Goal: Task Accomplishment & Management: Use online tool/utility

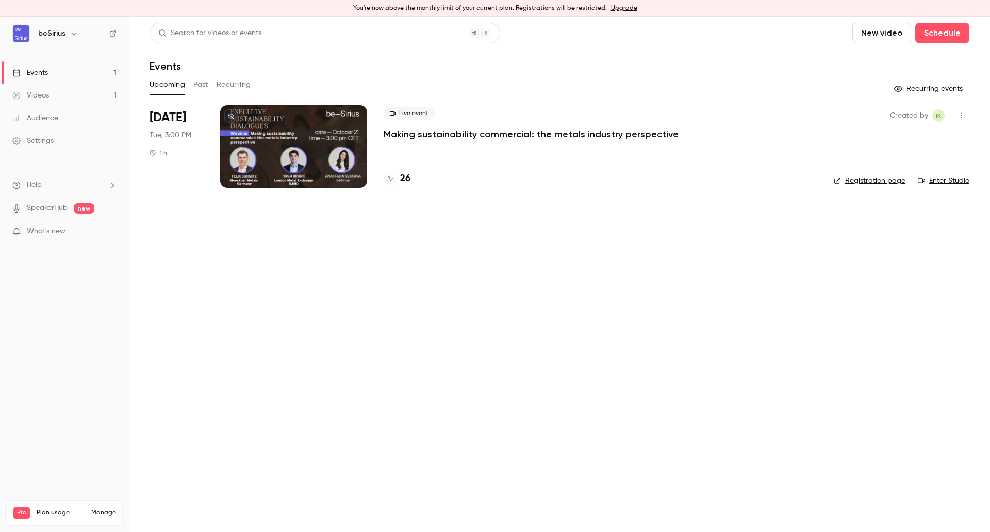
click at [291, 156] on div at bounding box center [293, 146] width 147 height 83
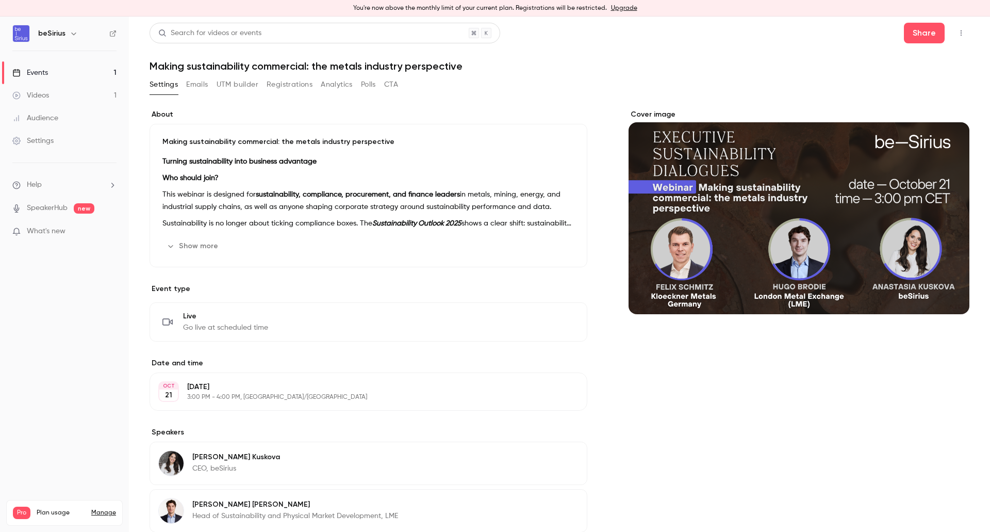
click at [229, 85] on button "UTM builder" at bounding box center [238, 84] width 42 height 17
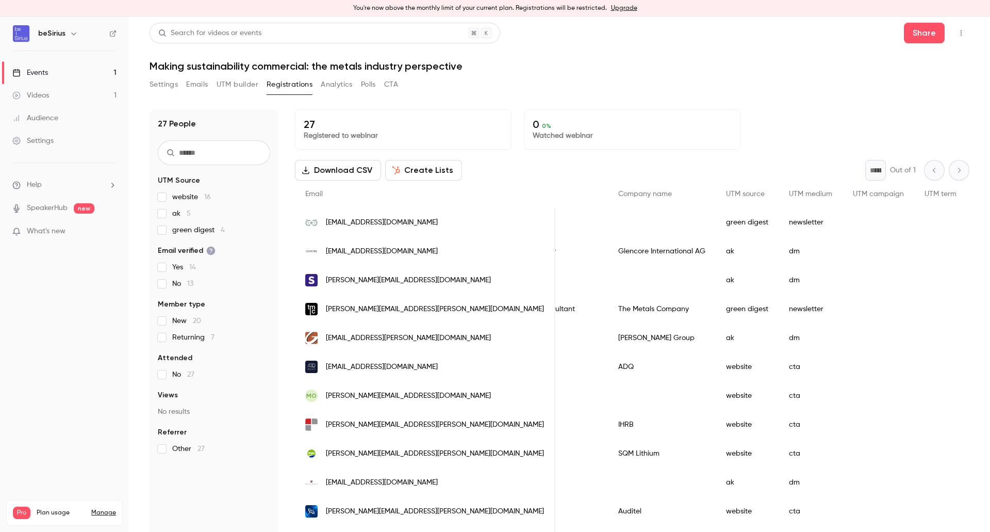
click at [41, 67] on link "Events 1" at bounding box center [64, 72] width 129 height 23
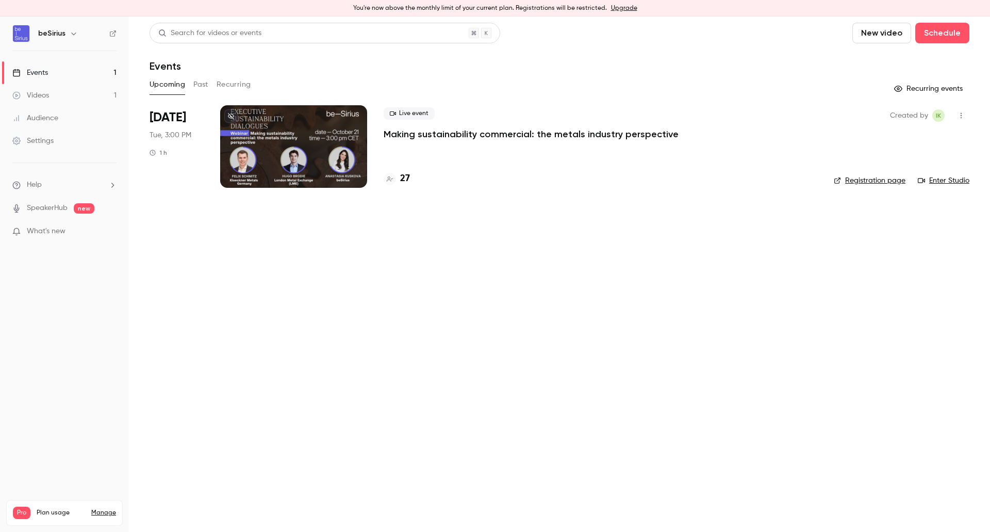
click at [333, 170] on div at bounding box center [293, 146] width 147 height 83
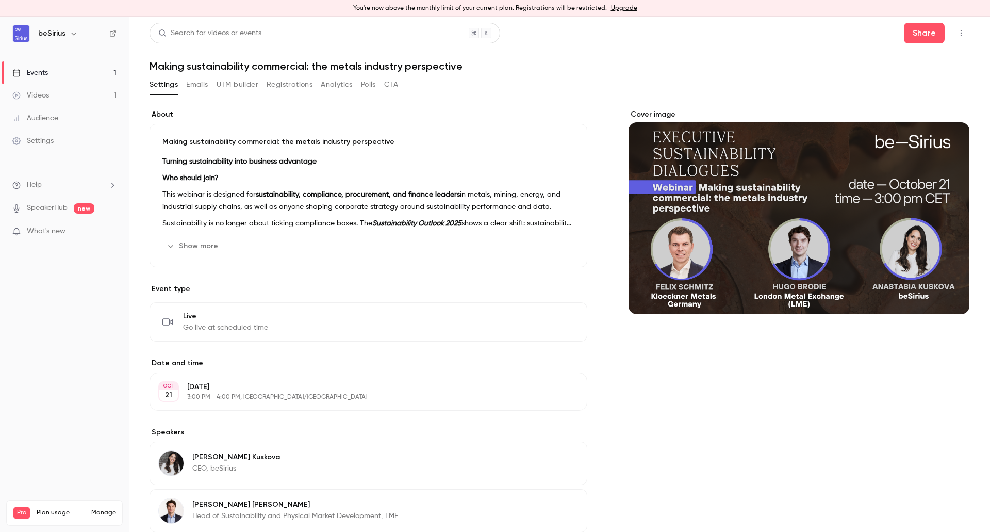
click at [308, 83] on button "Registrations" at bounding box center [290, 84] width 46 height 17
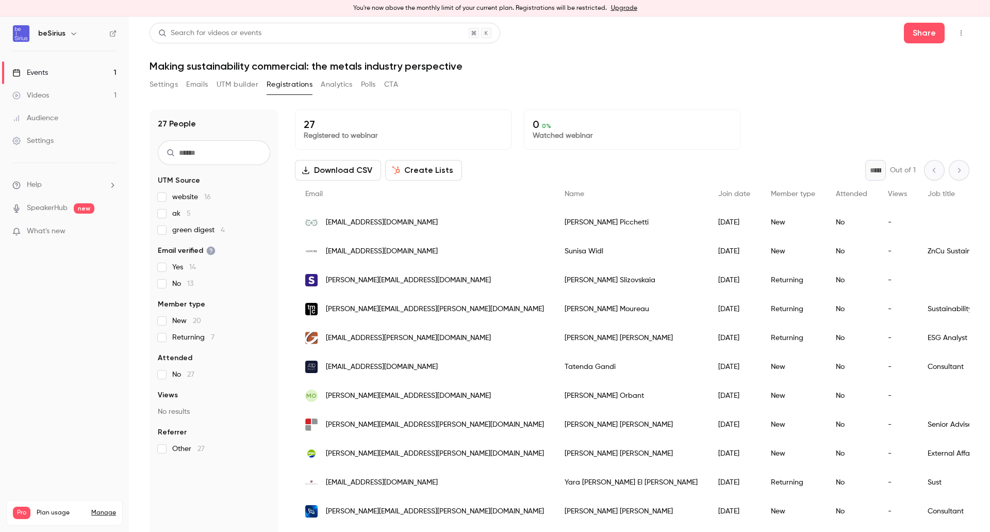
click at [238, 87] on button "UTM builder" at bounding box center [238, 84] width 42 height 17
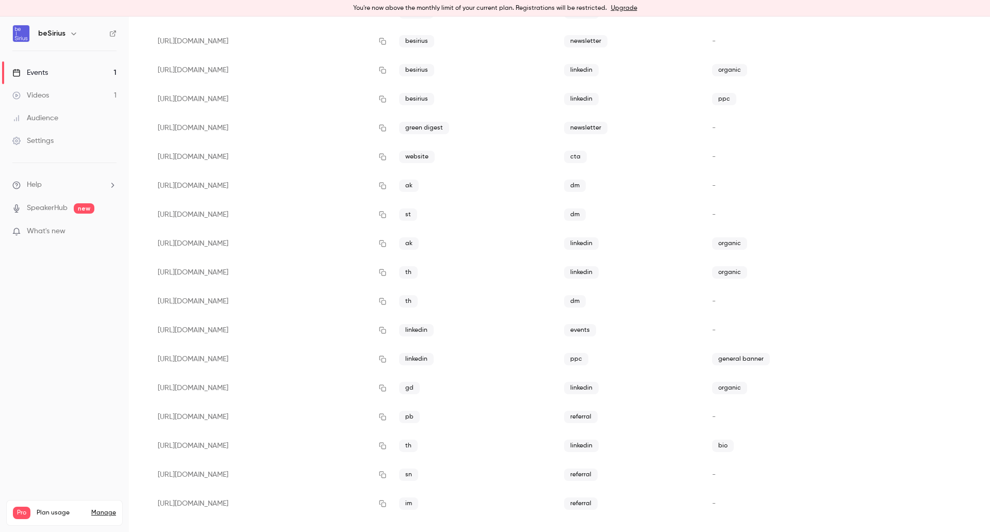
scroll to position [189, 0]
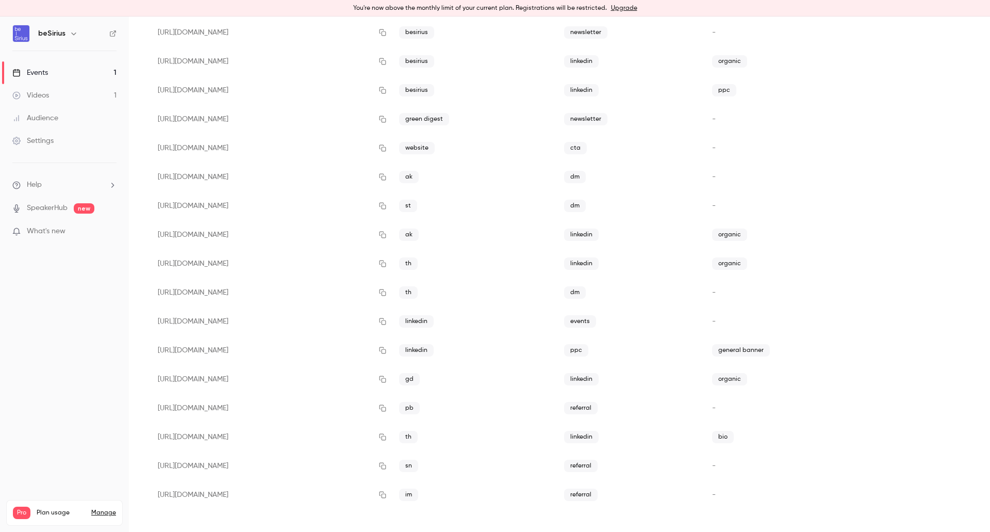
click at [68, 66] on link "Events 1" at bounding box center [64, 72] width 129 height 23
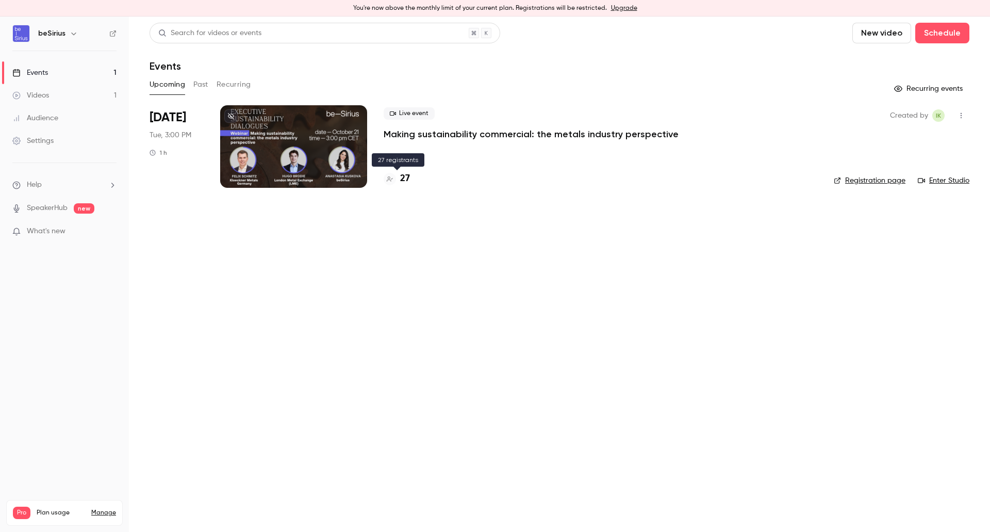
click at [406, 178] on h4 "27" at bounding box center [405, 179] width 10 height 14
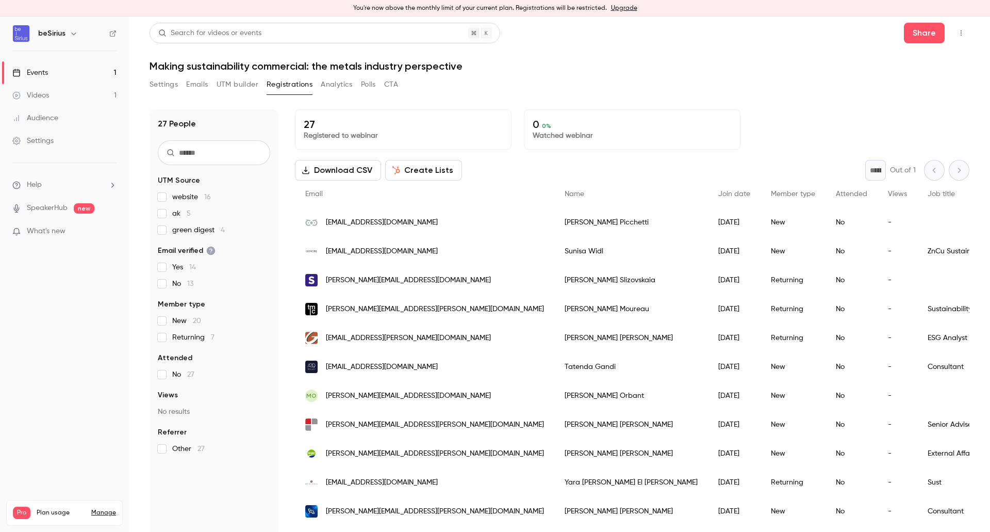
click at [286, 74] on div "Search for videos or events Share Making sustainability commercial: the metals …" at bounding box center [560, 280] width 820 height 515
click at [233, 86] on button "UTM builder" at bounding box center [238, 84] width 42 height 17
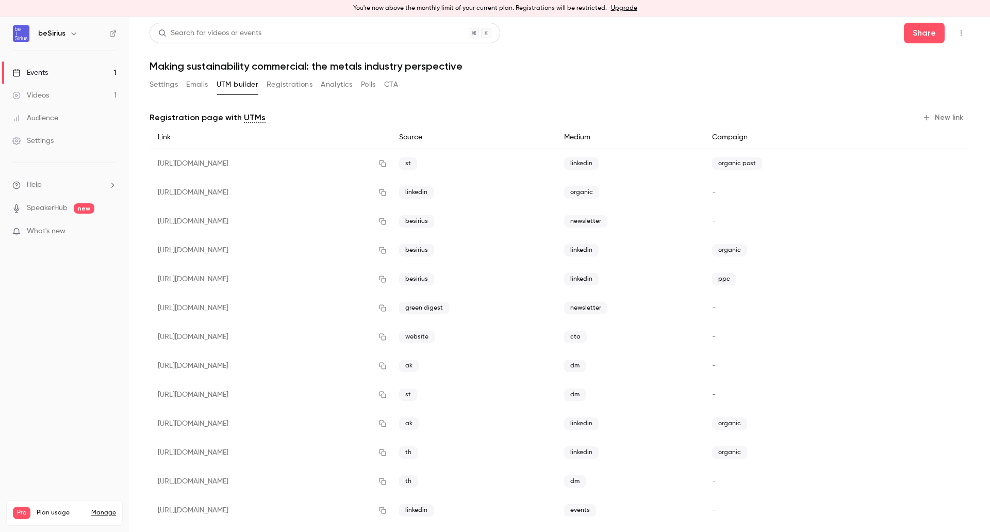
click at [941, 122] on button "New link" at bounding box center [943, 117] width 51 height 17
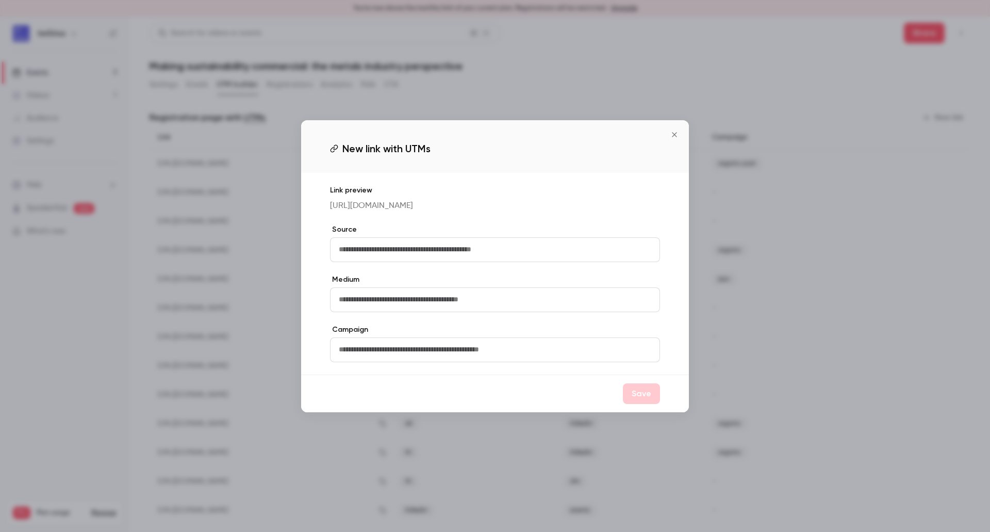
click at [435, 256] on input "text" at bounding box center [495, 249] width 330 height 25
type input "********"
click at [538, 312] on input "text" at bounding box center [495, 299] width 330 height 25
paste input "*********"
type input "*********"
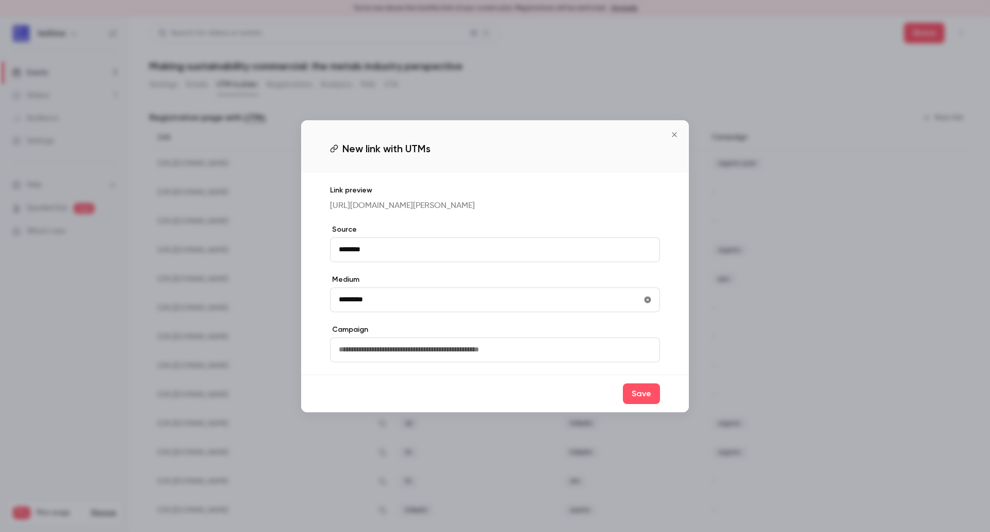
click at [643, 396] on button "Save" at bounding box center [641, 393] width 37 height 21
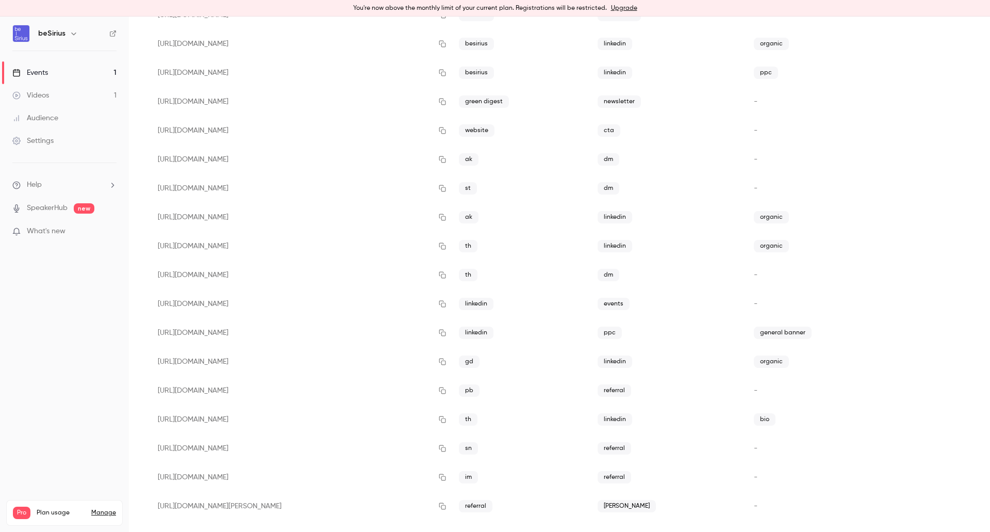
scroll to position [218, 0]
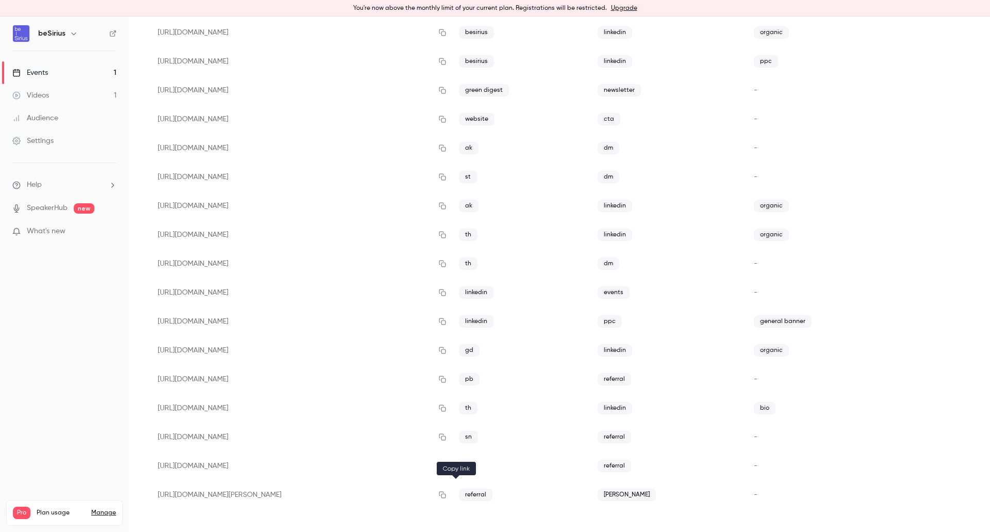
click at [447, 497] on icon "button" at bounding box center [442, 494] width 8 height 7
click at [952, 490] on button "button" at bounding box center [953, 494] width 17 height 17
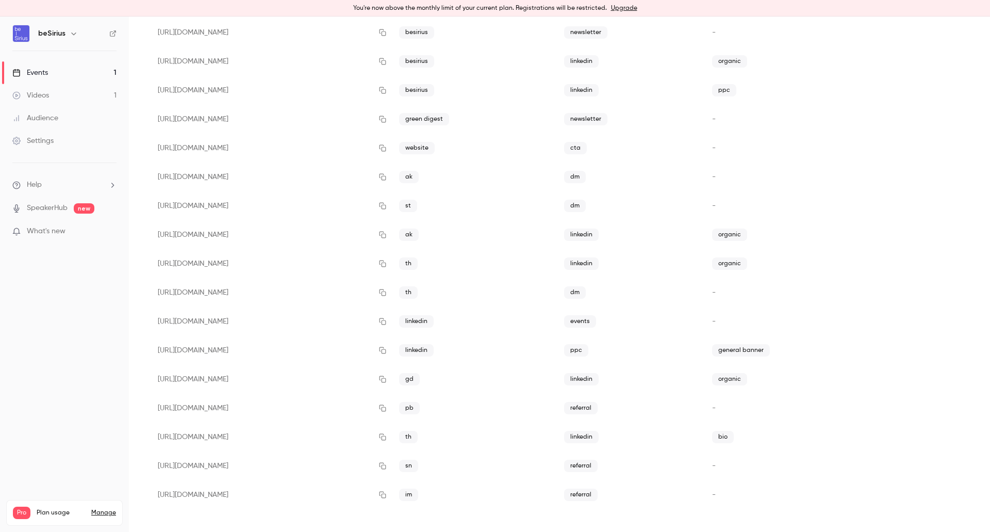
scroll to position [0, 0]
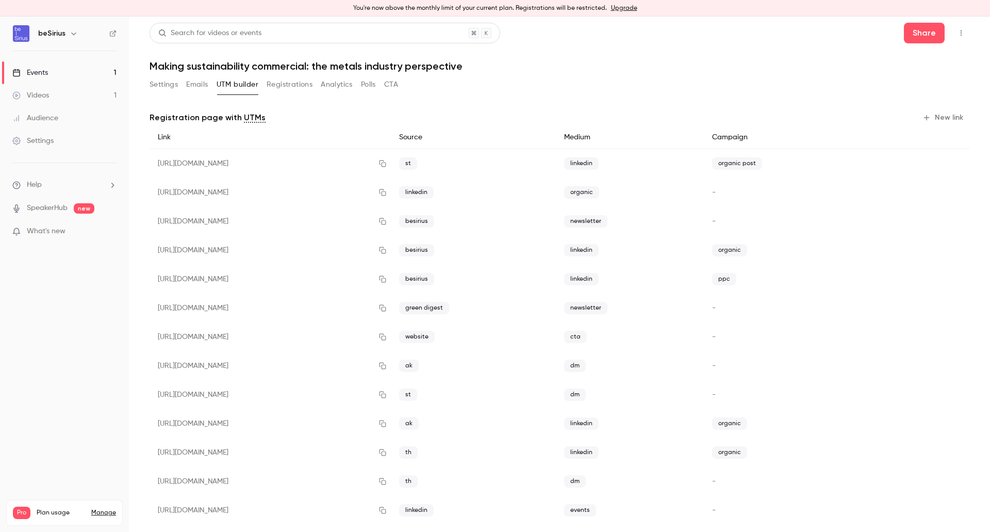
click at [934, 117] on button "New link" at bounding box center [943, 117] width 51 height 17
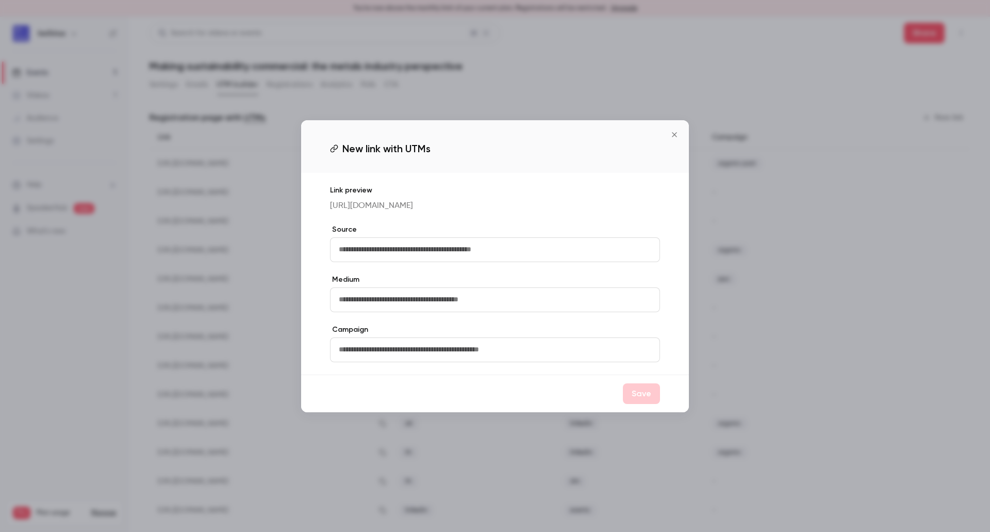
click at [376, 253] on input "text" at bounding box center [495, 249] width 330 height 25
paste input "**********"
click at [391, 262] on input "**********" at bounding box center [495, 249] width 330 height 25
click at [392, 262] on input "**********" at bounding box center [495, 249] width 330 height 25
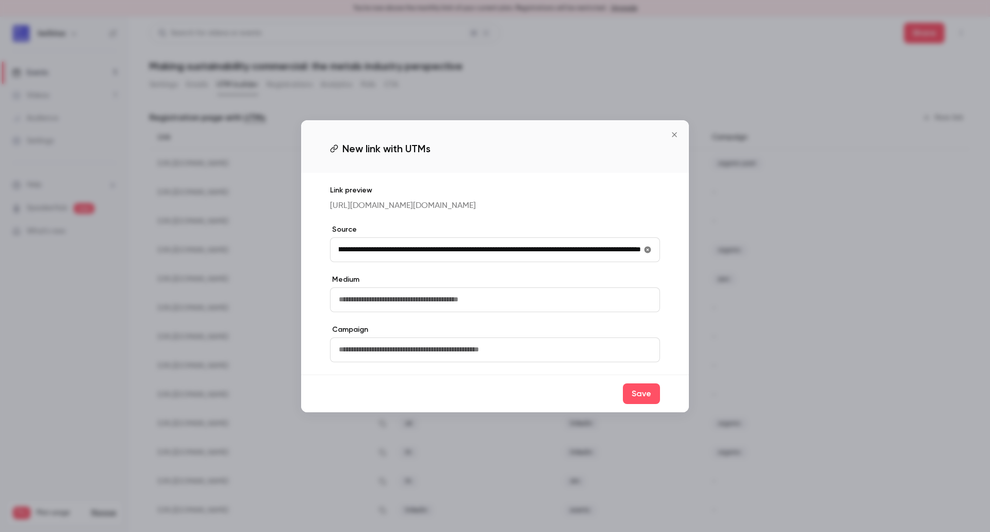
click at [393, 262] on input "**********" at bounding box center [495, 249] width 330 height 25
click at [552, 259] on input "**********" at bounding box center [495, 249] width 330 height 25
drag, startPoint x: 610, startPoint y: 267, endPoint x: 0, endPoint y: 283, distance: 609.7
click at [0, 283] on div "**********" at bounding box center [495, 266] width 990 height 532
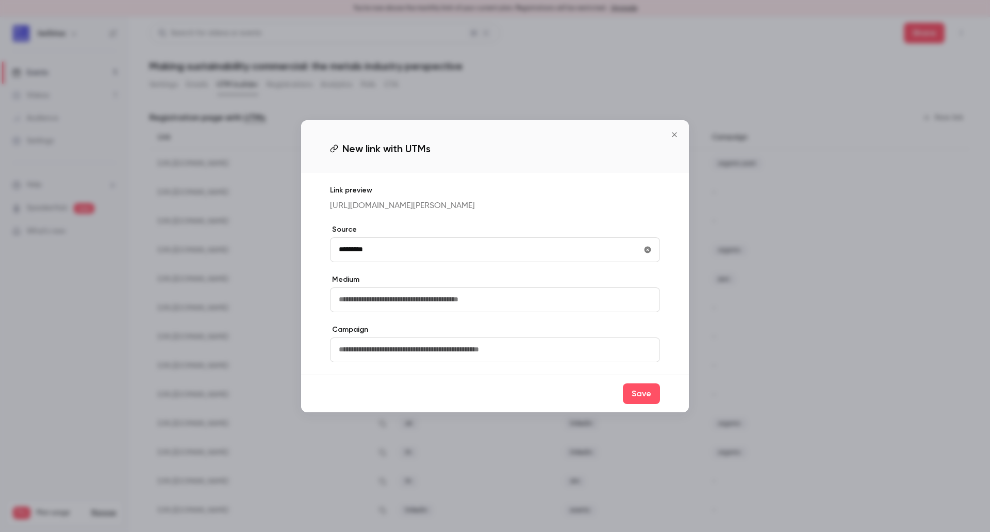
type input "*********"
click at [367, 311] on input "text" at bounding box center [495, 299] width 330 height 25
type input "********"
click at [627, 402] on button "Save" at bounding box center [641, 393] width 37 height 21
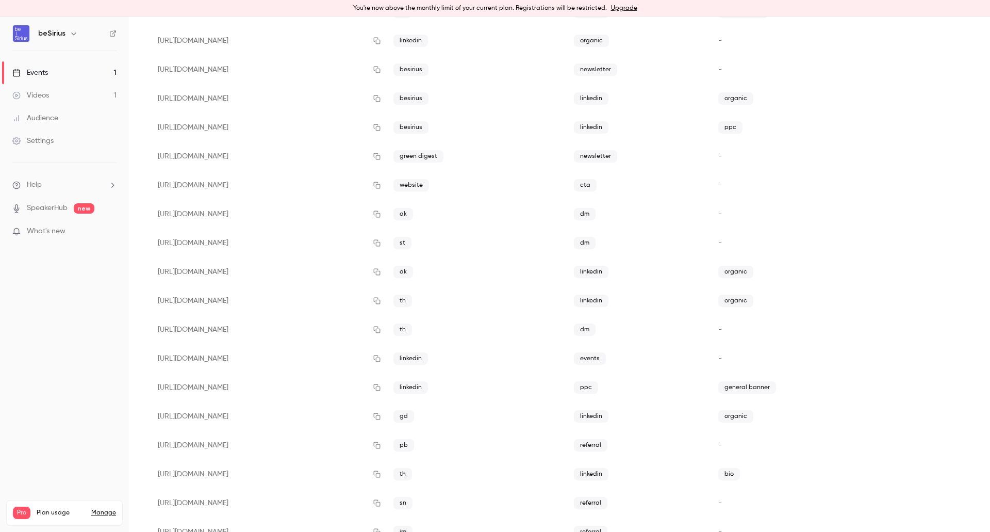
scroll to position [218, 0]
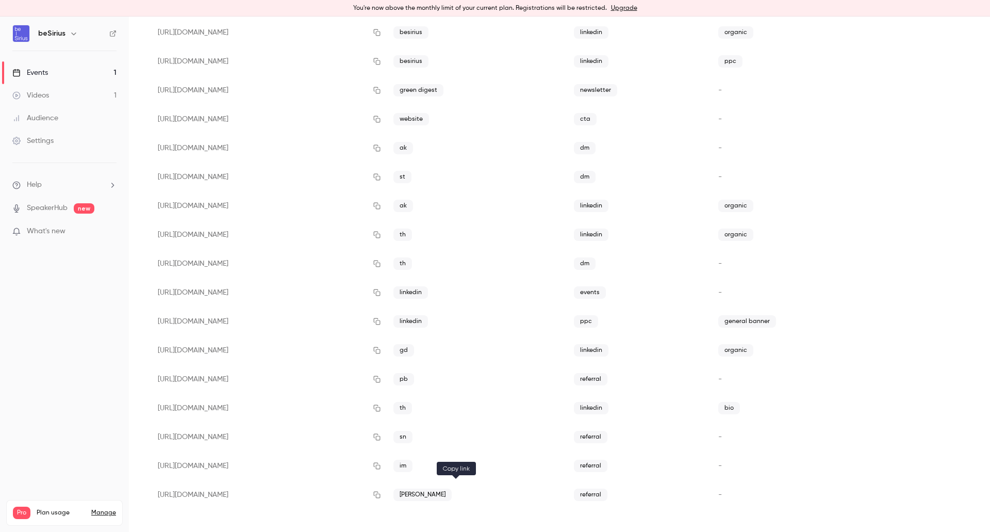
click at [380, 492] on icon "button" at bounding box center [376, 494] width 7 height 7
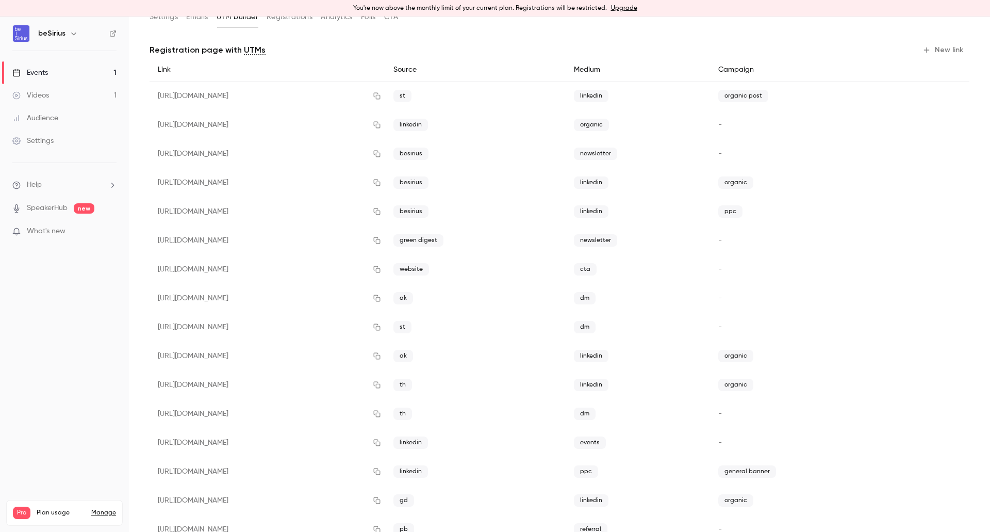
scroll to position [63, 0]
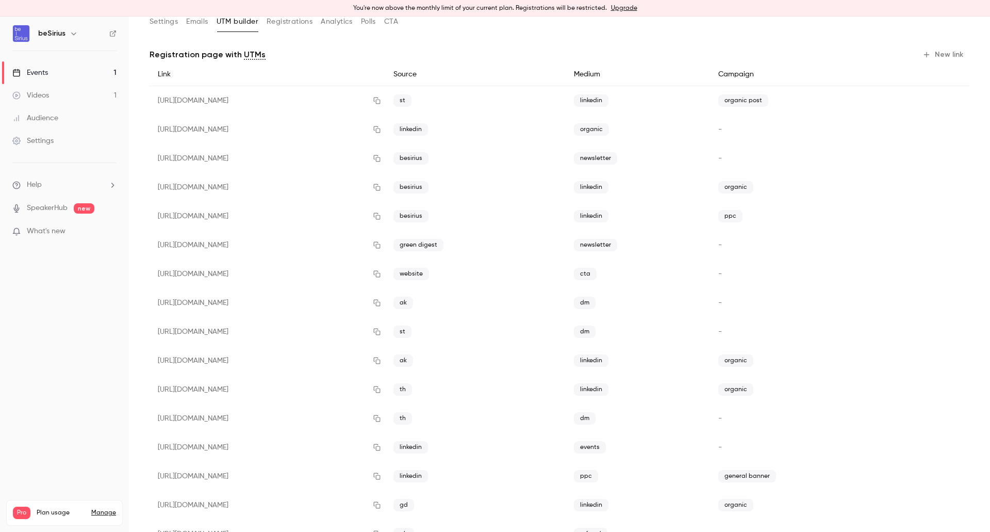
click at [66, 70] on link "Events 1" at bounding box center [64, 72] width 129 height 23
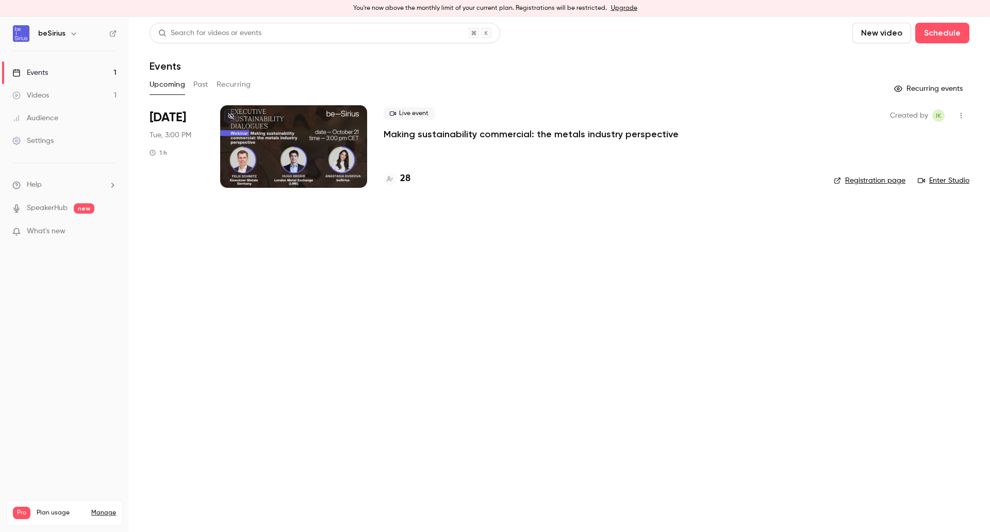
click at [411, 176] on div "28" at bounding box center [601, 179] width 434 height 14
click at [407, 180] on h4 "28" at bounding box center [405, 179] width 10 height 14
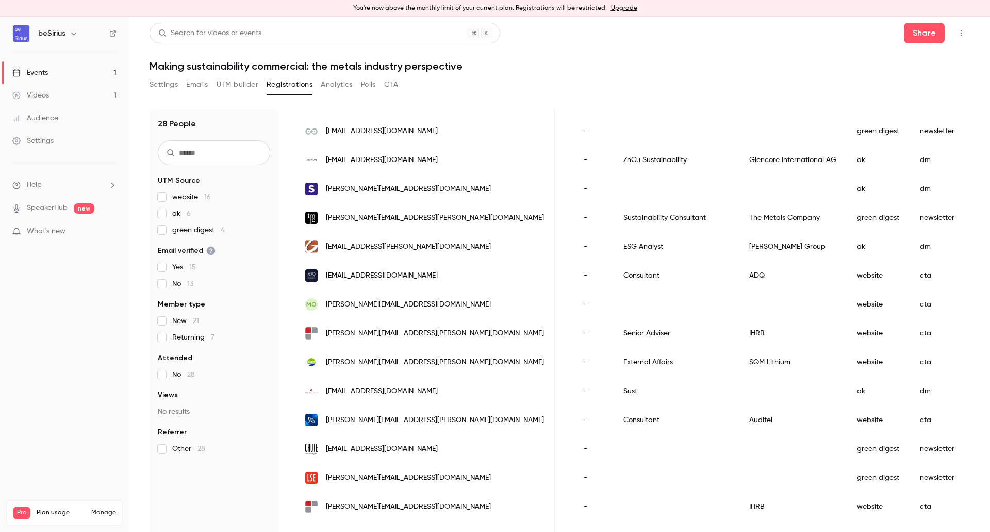
scroll to position [155, 0]
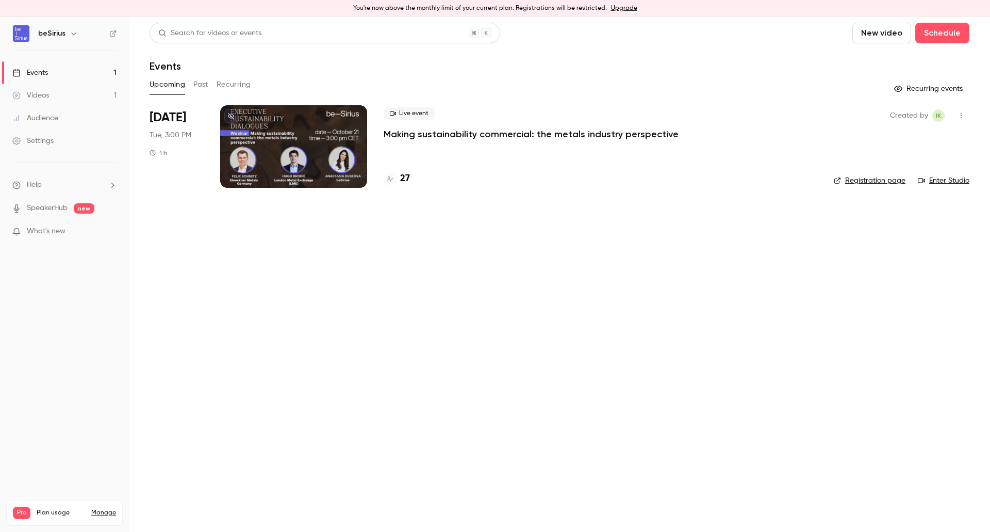
click at [325, 157] on div at bounding box center [293, 146] width 147 height 83
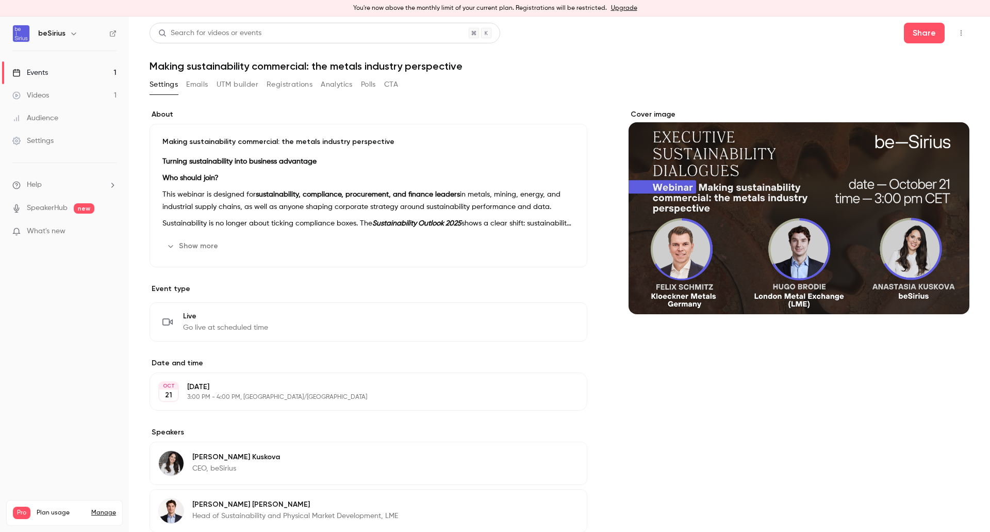
click at [51, 98] on link "Videos 1" at bounding box center [64, 95] width 129 height 23
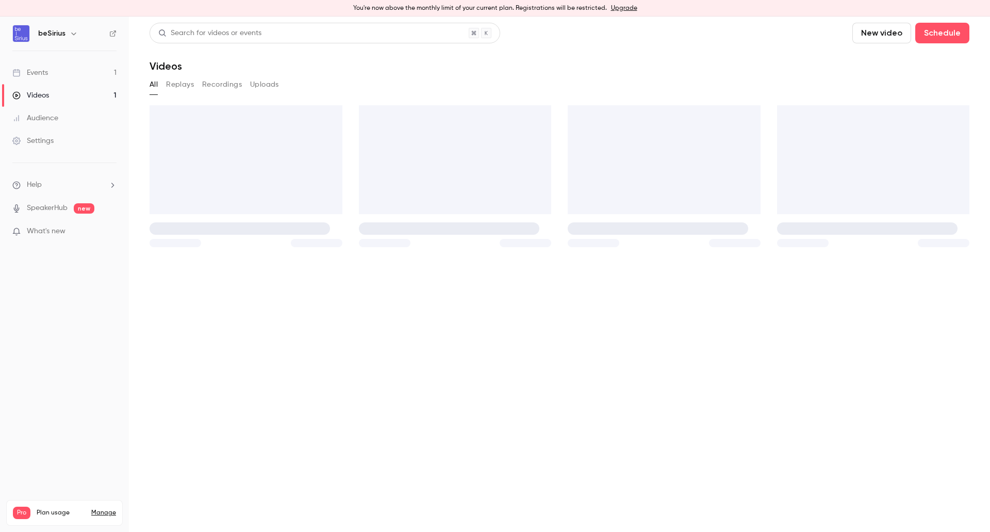
click at [51, 70] on link "Events 1" at bounding box center [64, 72] width 129 height 23
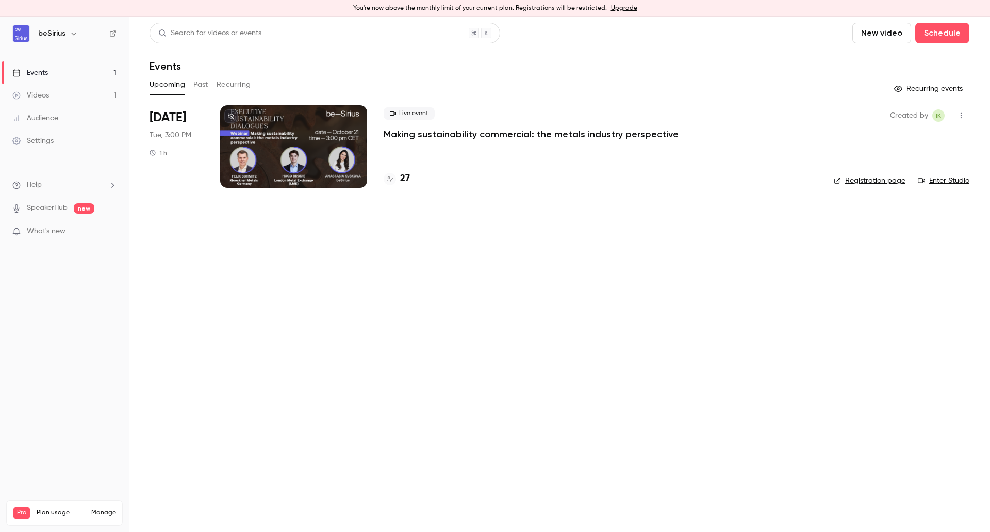
click at [308, 145] on div at bounding box center [293, 146] width 147 height 83
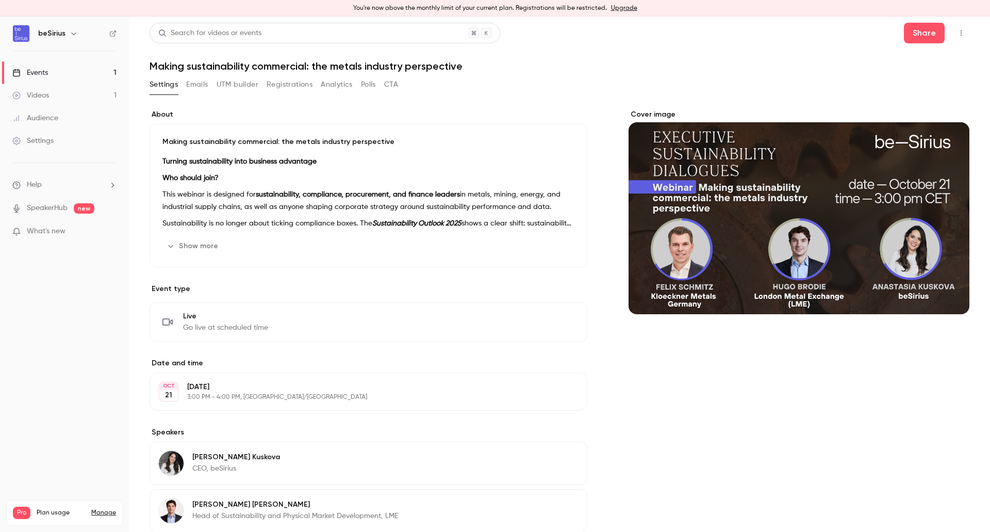
click at [380, 85] on div "Settings Emails UTM builder Registrations Analytics Polls CTA" at bounding box center [274, 84] width 249 height 17
click at [234, 88] on button "UTM builder" at bounding box center [238, 84] width 42 height 17
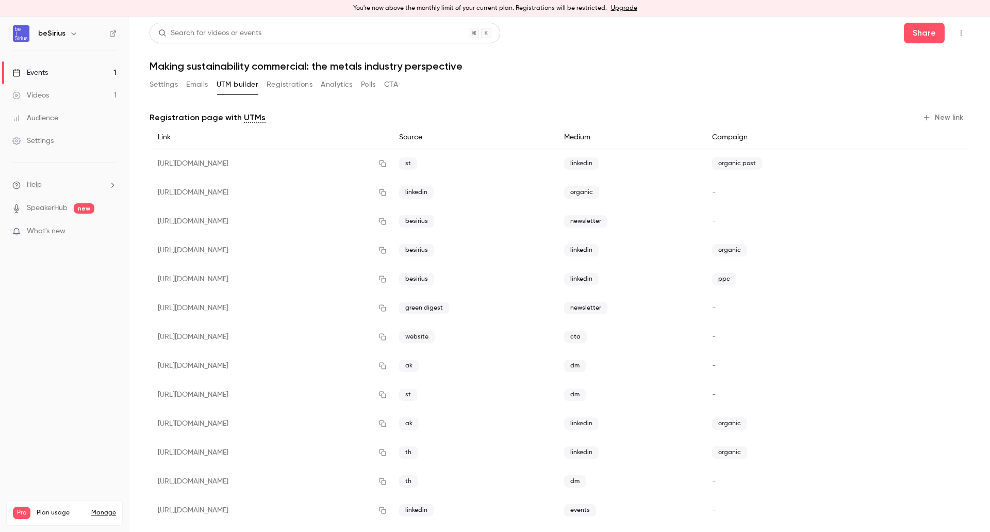
click at [579, 40] on div "Search for videos or events Share" at bounding box center [560, 33] width 820 height 21
click at [203, 85] on button "Emails" at bounding box center [197, 84] width 22 height 17
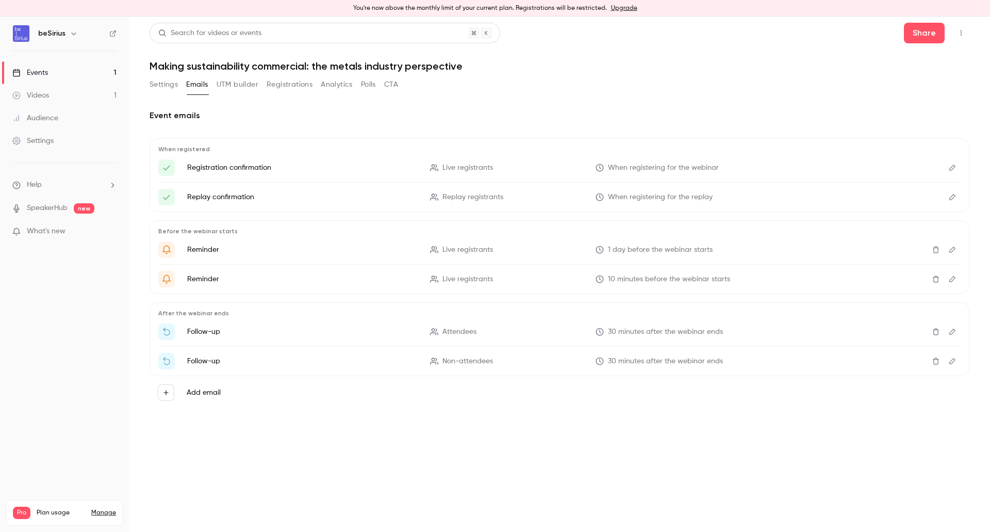
click at [167, 85] on button "Settings" at bounding box center [164, 84] width 28 height 17
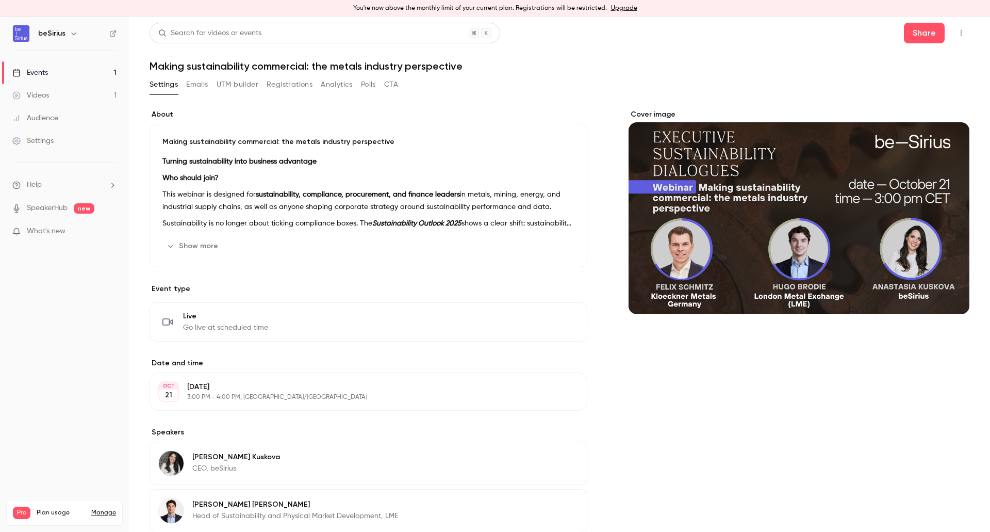
click at [28, 68] on div "Events" at bounding box center [30, 73] width 36 height 10
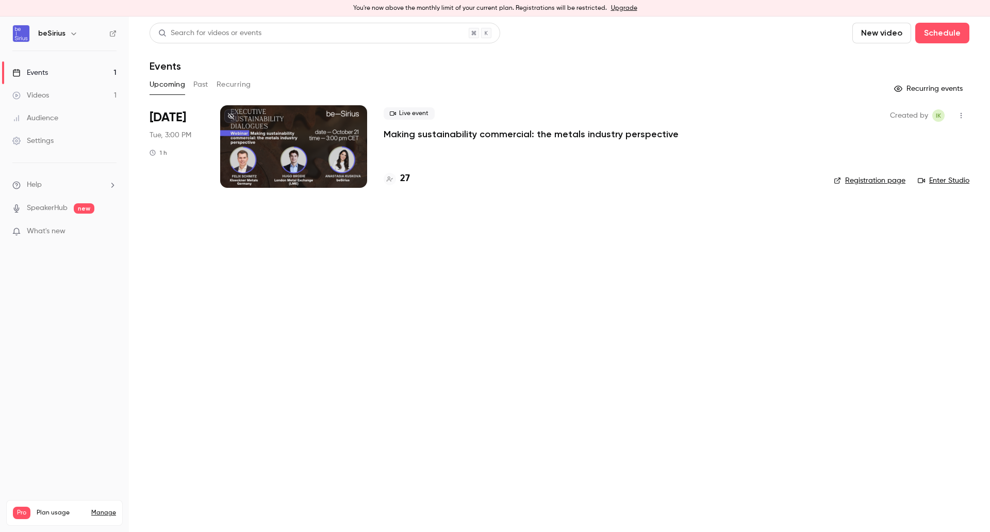
click at [941, 177] on link "Enter Studio" at bounding box center [944, 180] width 52 height 10
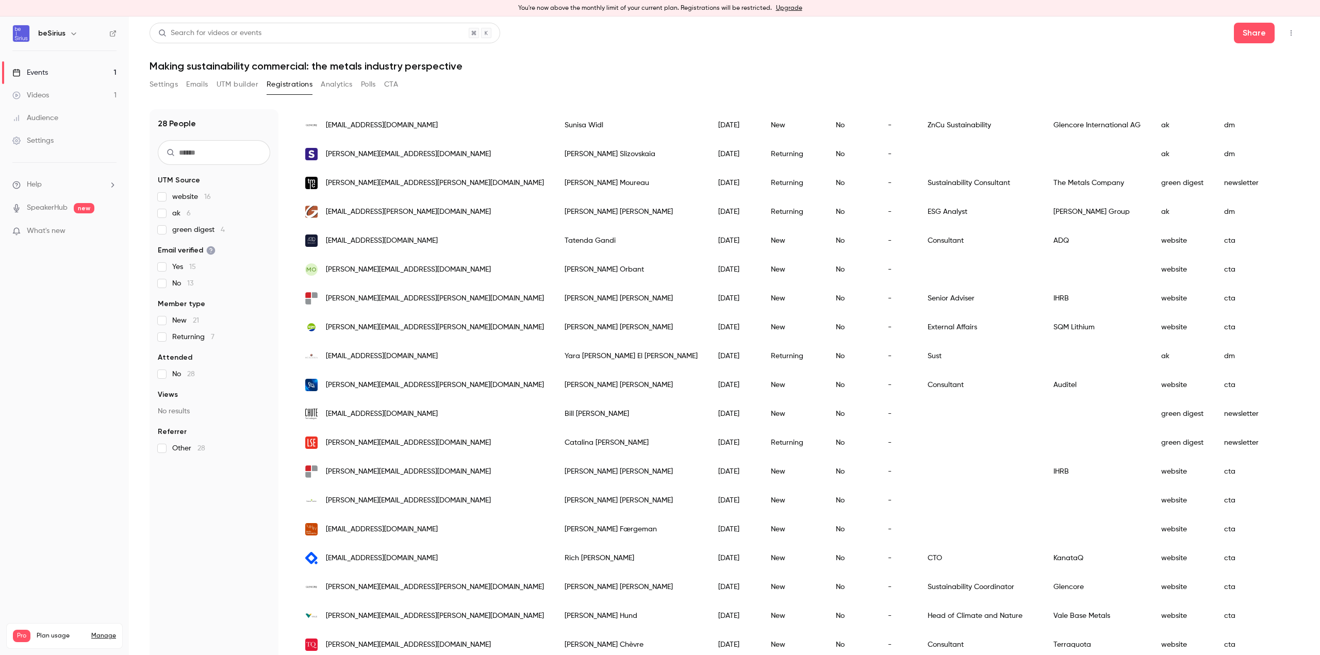
scroll to position [105, 0]
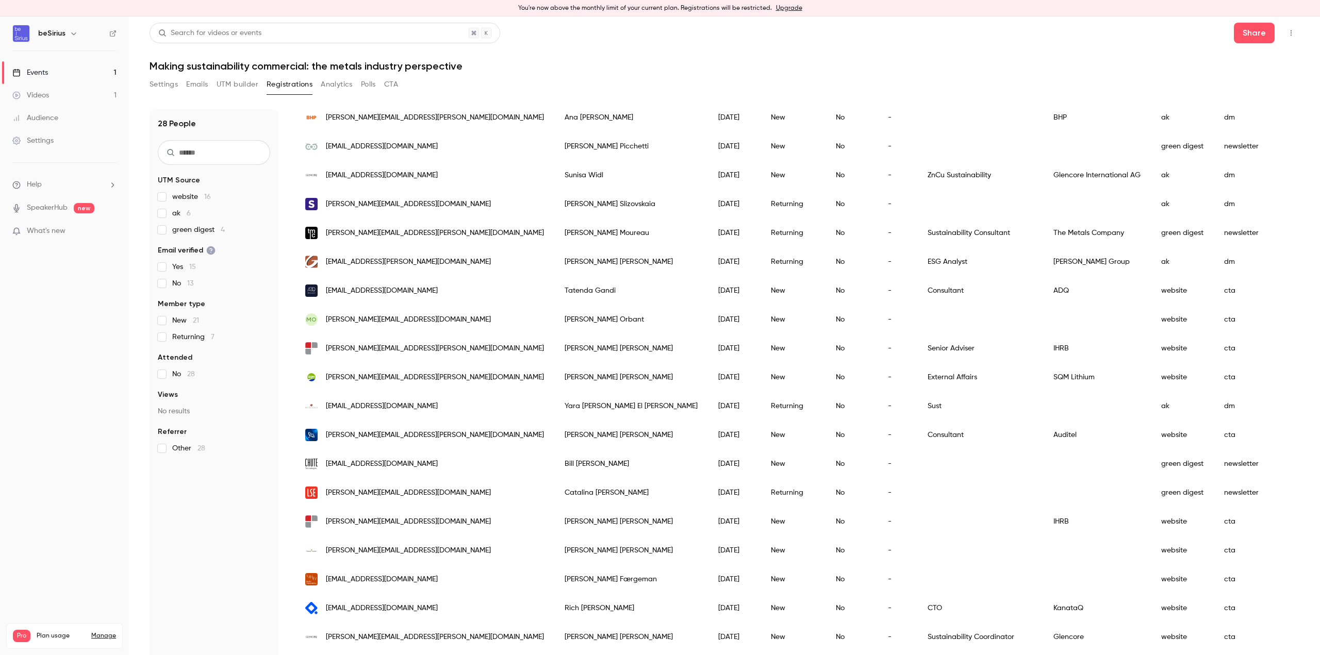
click at [236, 81] on button "UTM builder" at bounding box center [238, 84] width 42 height 17
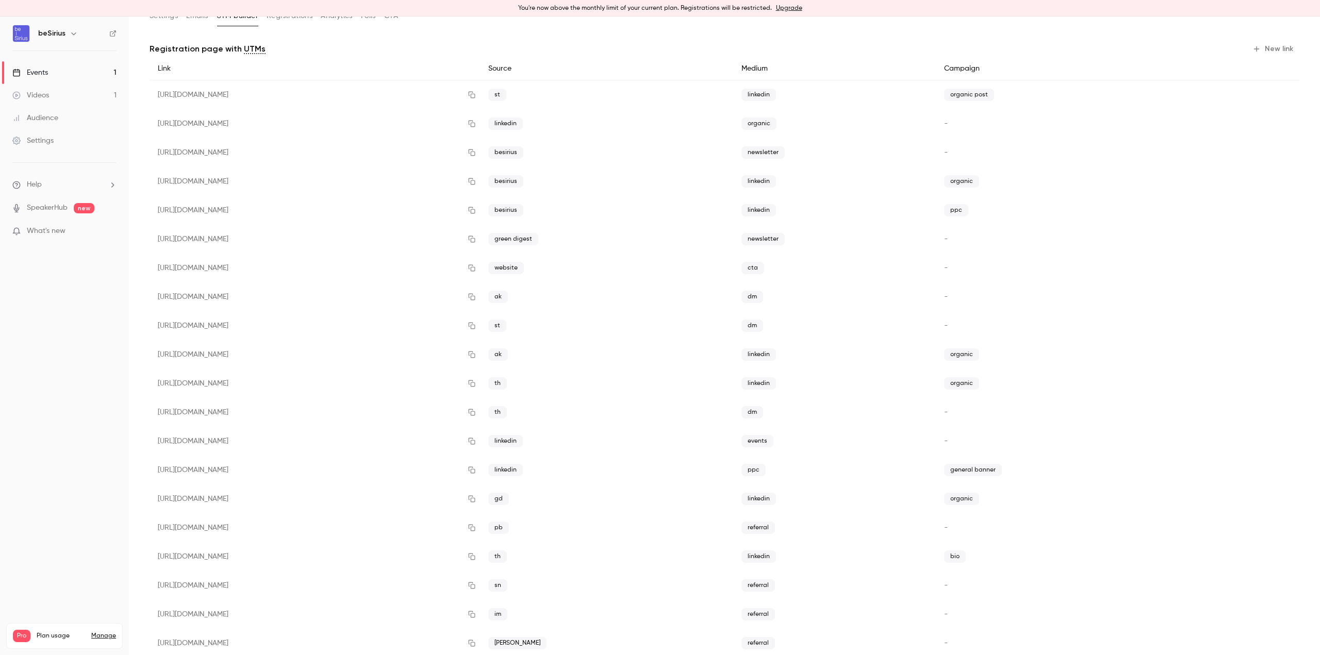
scroll to position [94, 0]
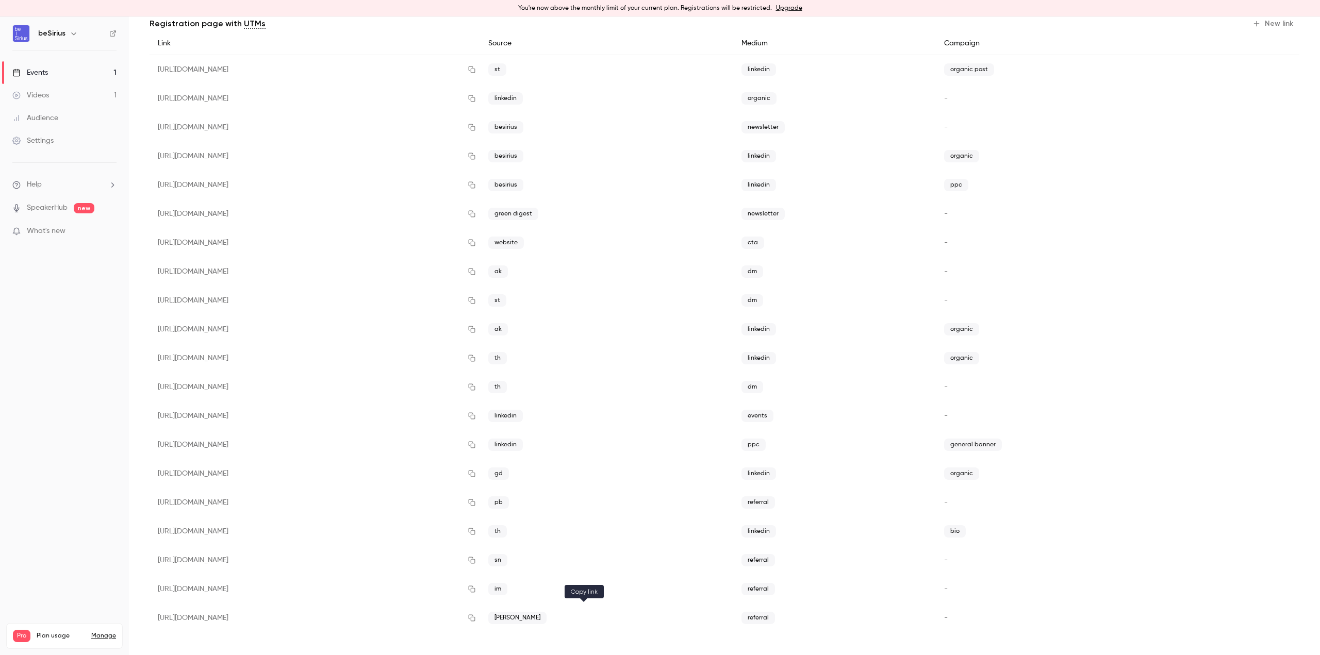
click at [476, 531] on icon "button" at bounding box center [472, 618] width 8 height 7
